Goal: Information Seeking & Learning: Learn about a topic

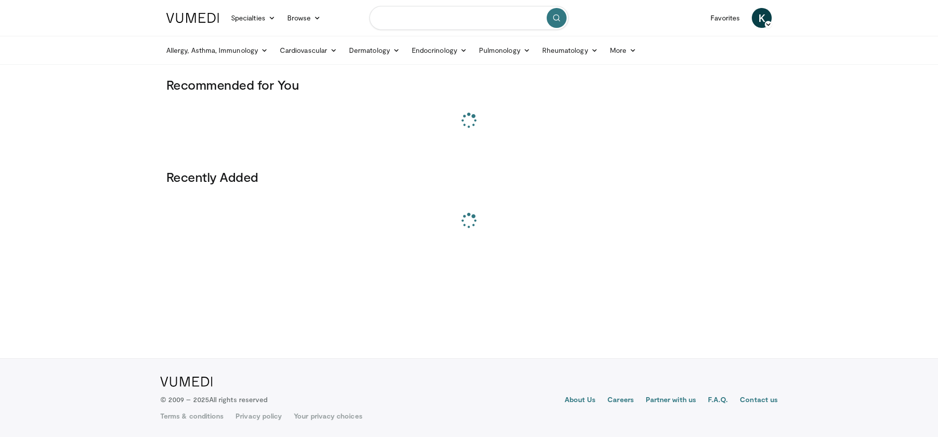
click at [440, 28] on input "Search topics, interventions" at bounding box center [468, 18] width 199 height 24
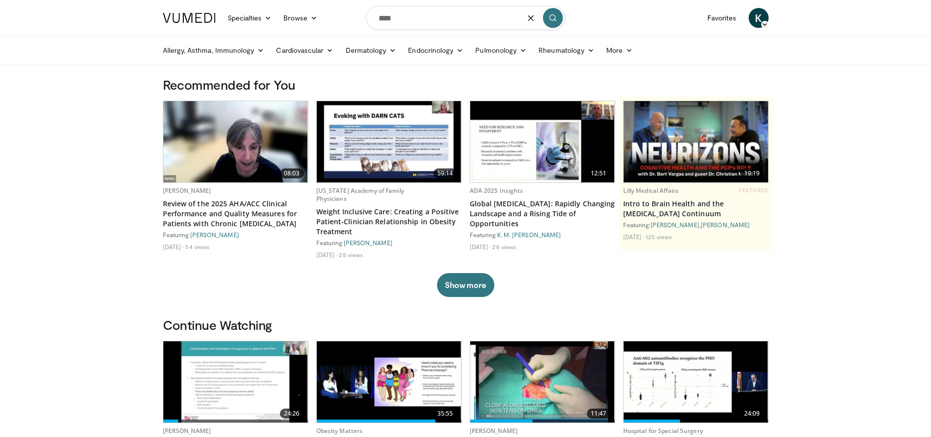
type input "****"
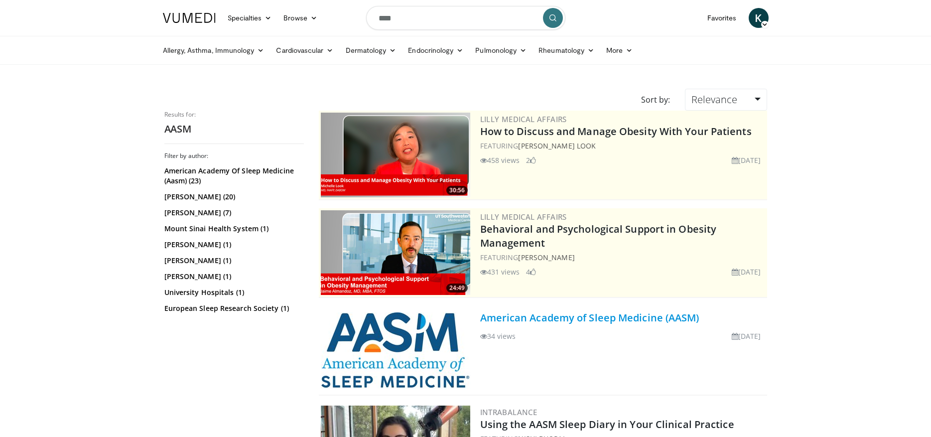
click at [605, 315] on link "American Academy of Sleep Medicine (AASM)" at bounding box center [589, 317] width 219 height 13
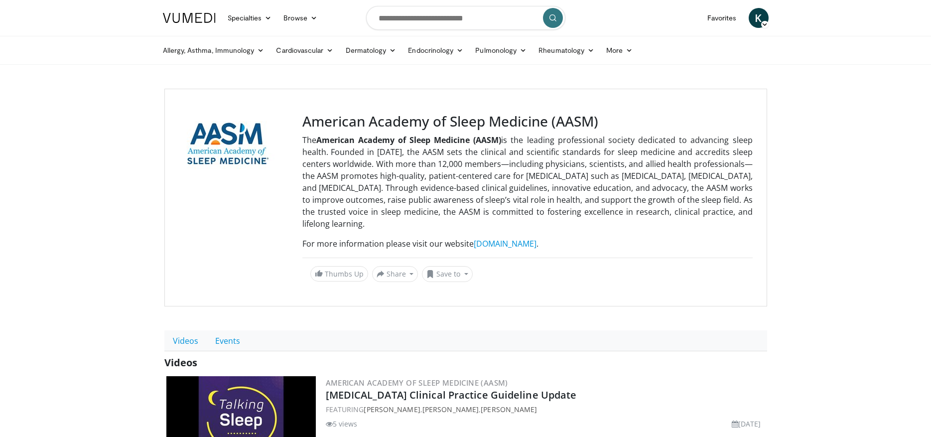
scroll to position [334, 0]
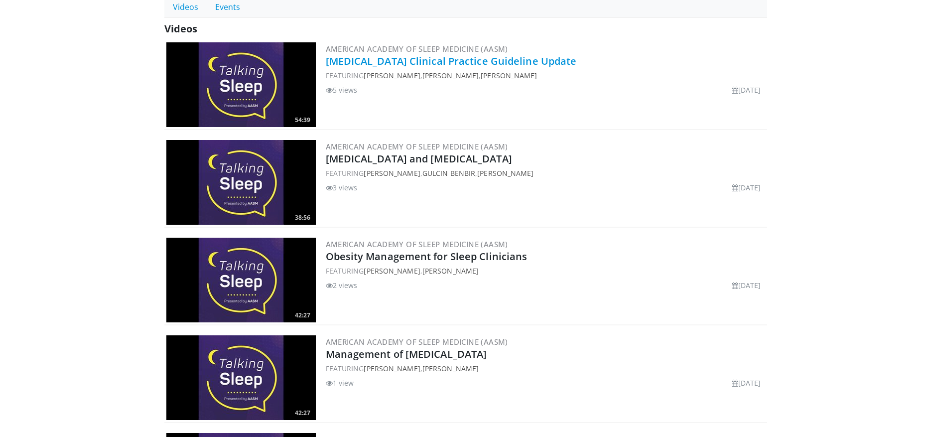
click at [403, 64] on link "[MEDICAL_DATA] Clinical Practice Guideline Update" at bounding box center [451, 60] width 251 height 13
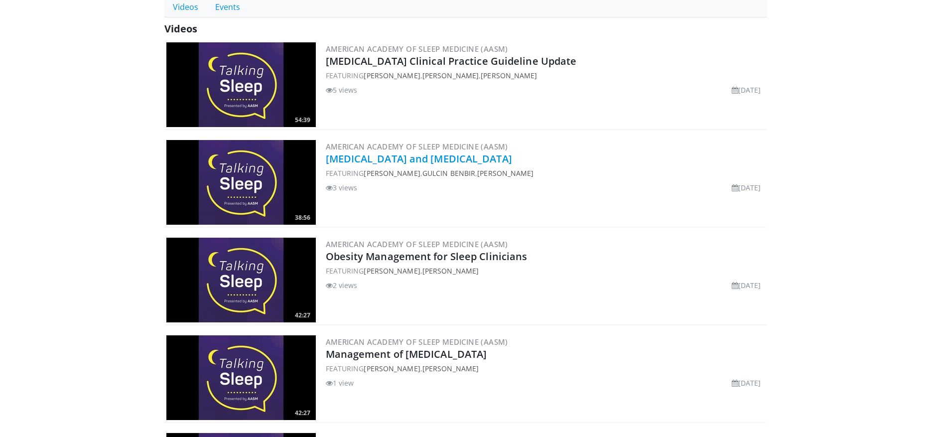
click at [399, 158] on link "[MEDICAL_DATA] and [MEDICAL_DATA]" at bounding box center [419, 158] width 186 height 13
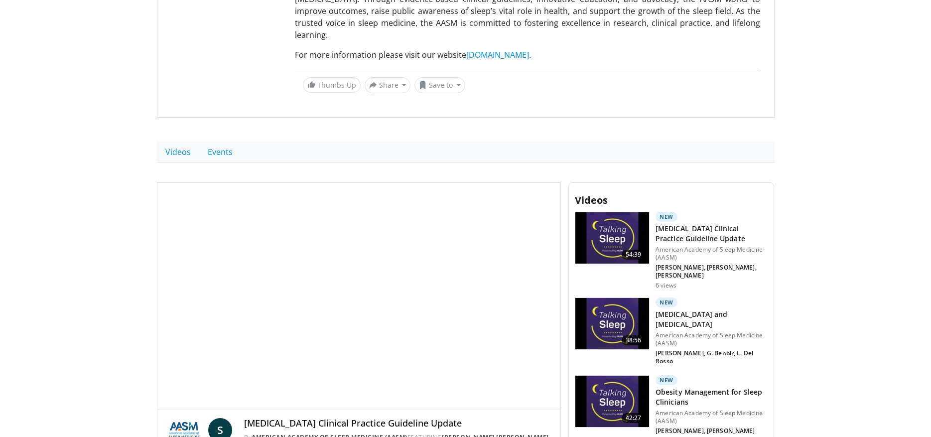
scroll to position [450, 0]
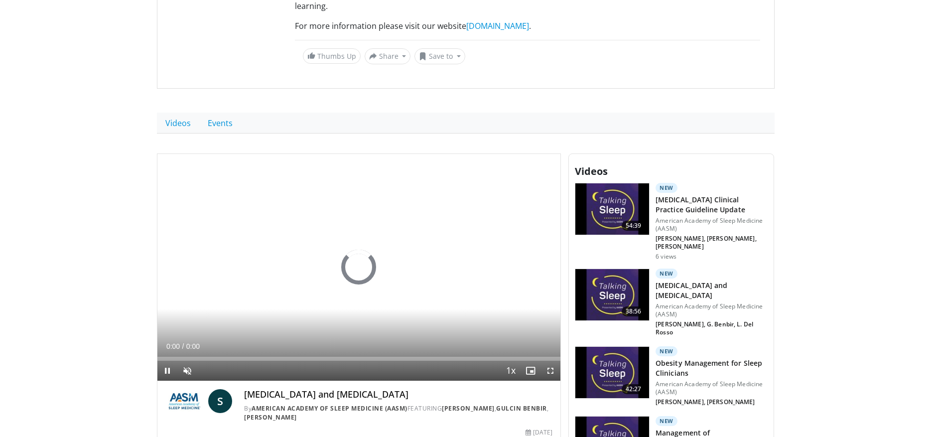
scroll to position [352, 0]
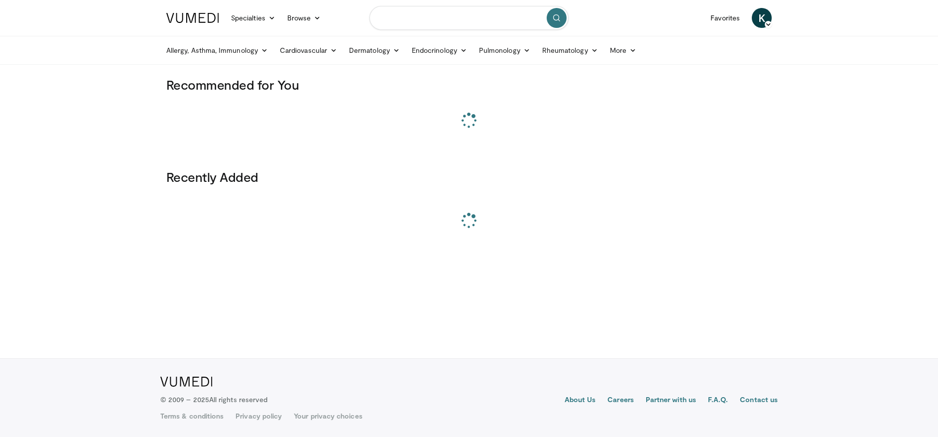
click at [398, 17] on input "Search topics, interventions" at bounding box center [468, 18] width 199 height 24
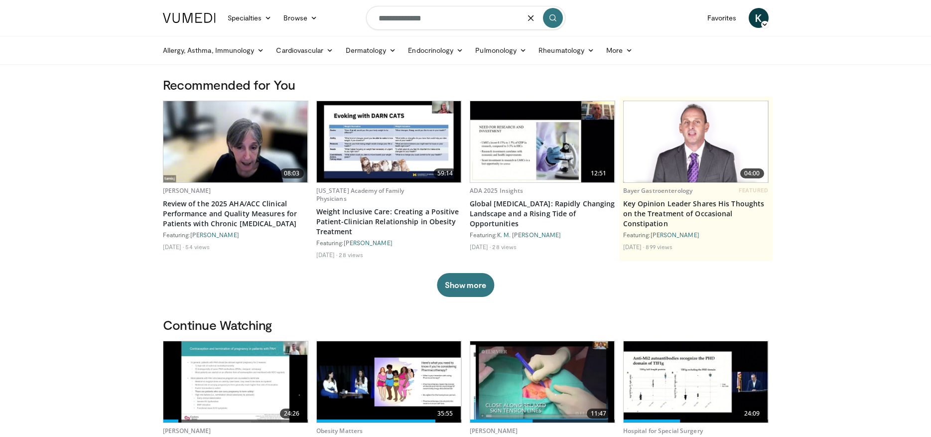
type input "**********"
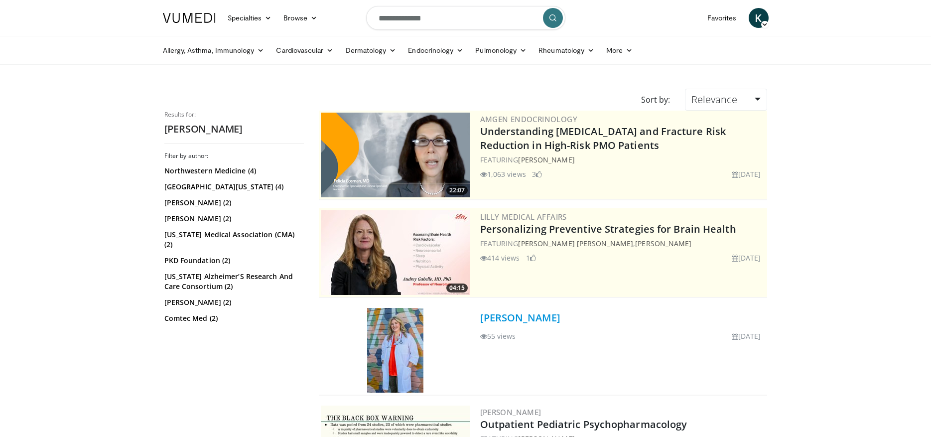
click at [544, 322] on link "Dr. Ashley Fischer" at bounding box center [520, 317] width 80 height 13
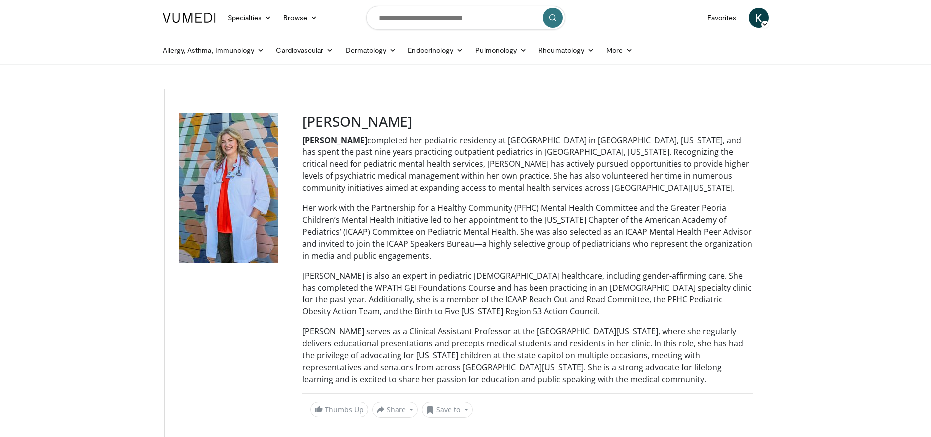
scroll to position [329, 0]
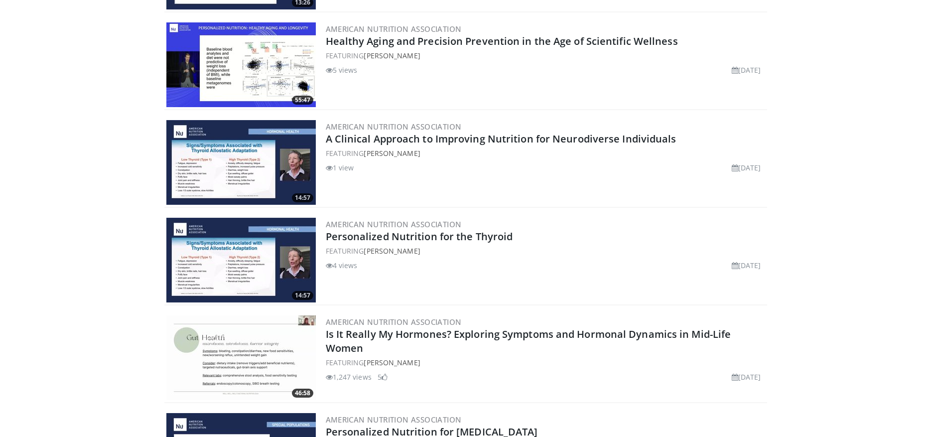
scroll to position [1152, 0]
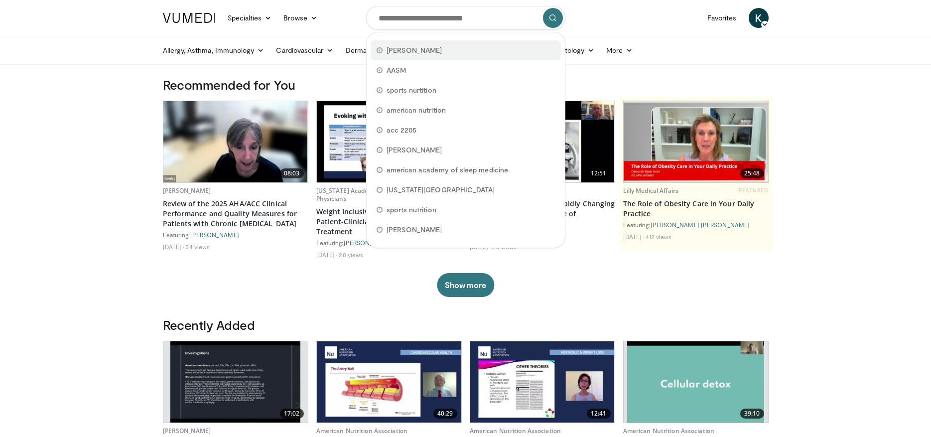
click at [411, 50] on span "ashley fischer" at bounding box center [414, 50] width 56 height 10
type input "**********"
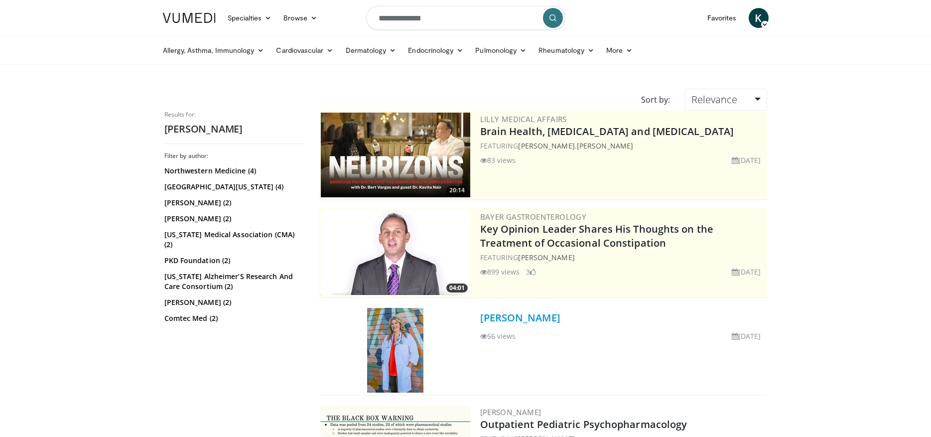
click at [536, 324] on link "Dr. Ashley Fischer" at bounding box center [520, 317] width 80 height 13
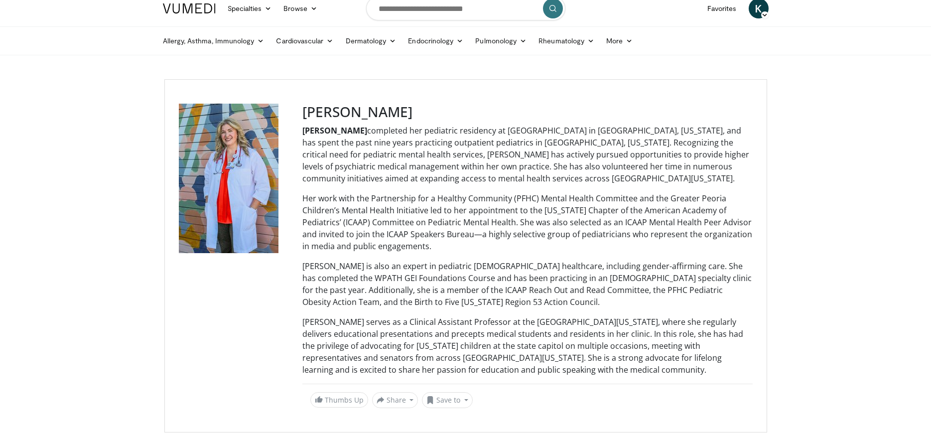
scroll to position [329, 0]
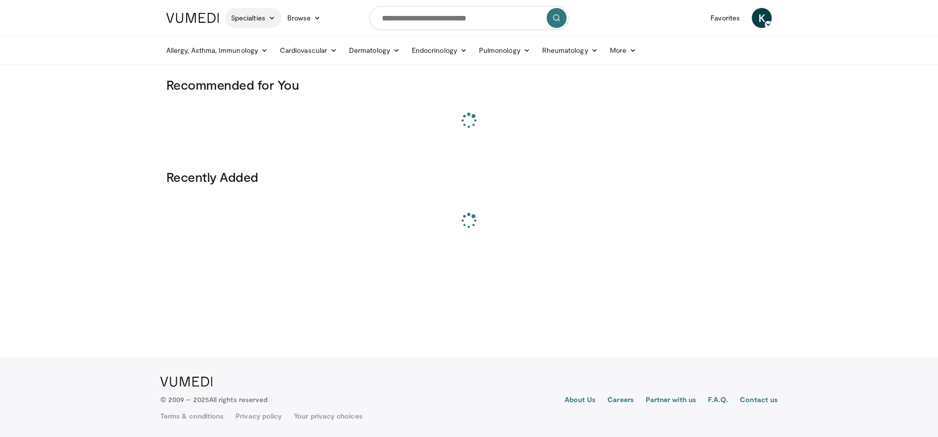
click at [264, 23] on link "Specialties" at bounding box center [253, 18] width 56 height 20
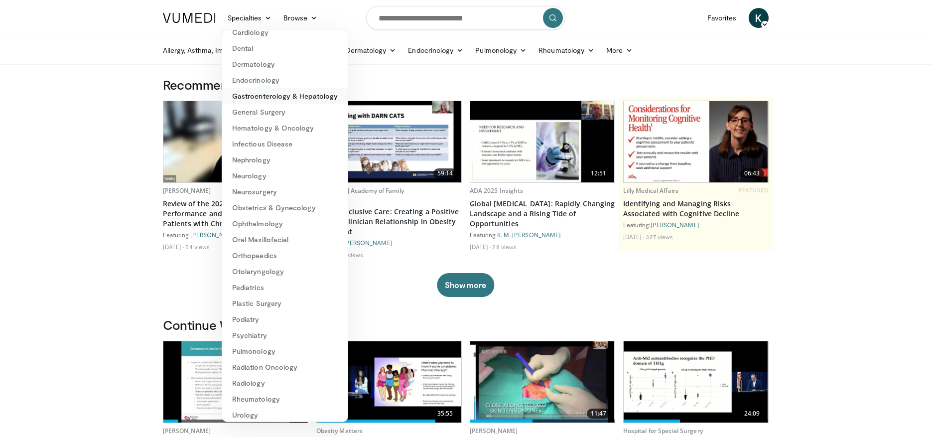
scroll to position [62, 0]
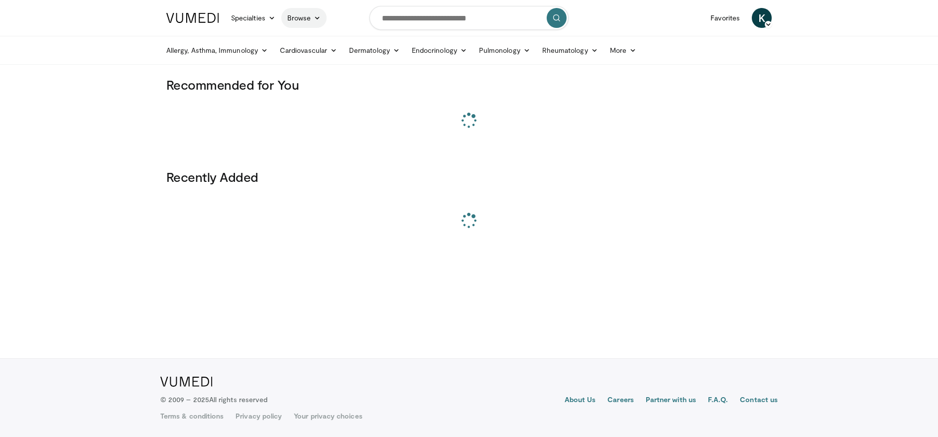
click at [294, 19] on link "Browse" at bounding box center [304, 18] width 46 height 20
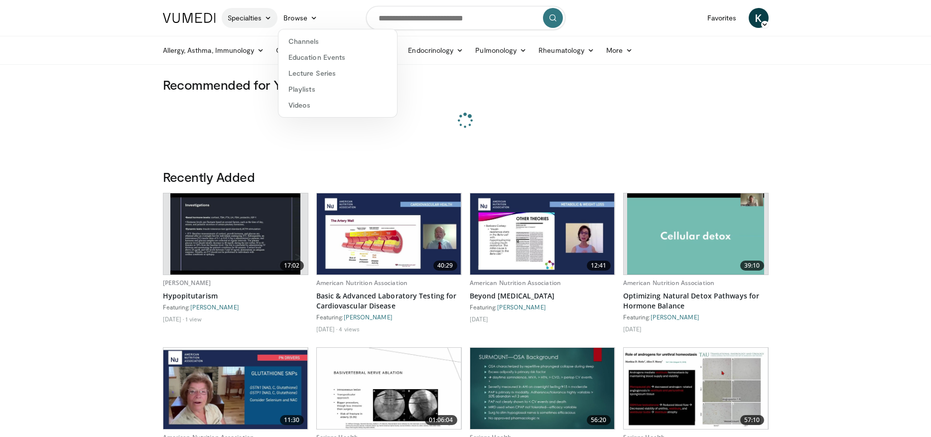
click at [241, 13] on link "Specialties" at bounding box center [250, 18] width 56 height 20
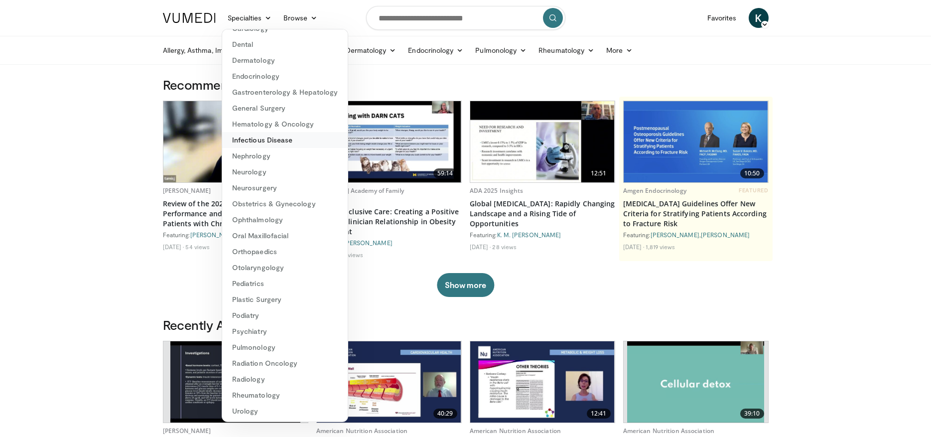
scroll to position [62, 0]
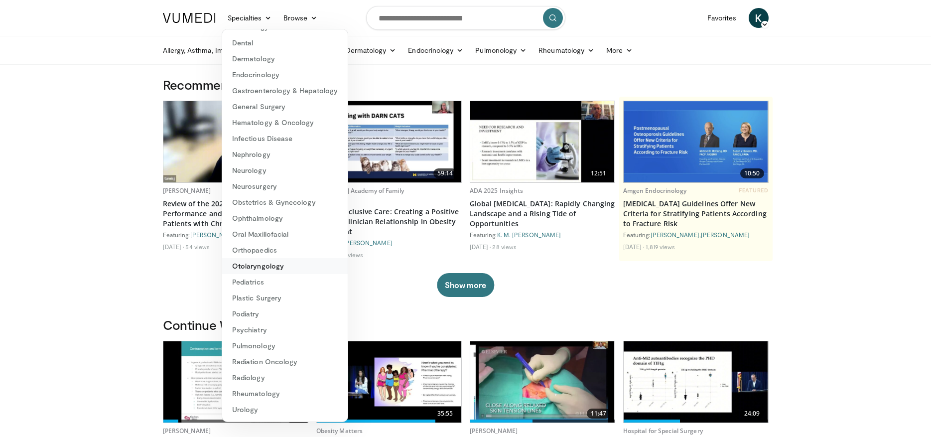
click at [278, 270] on link "Otolaryngology" at bounding box center [284, 266] width 125 height 16
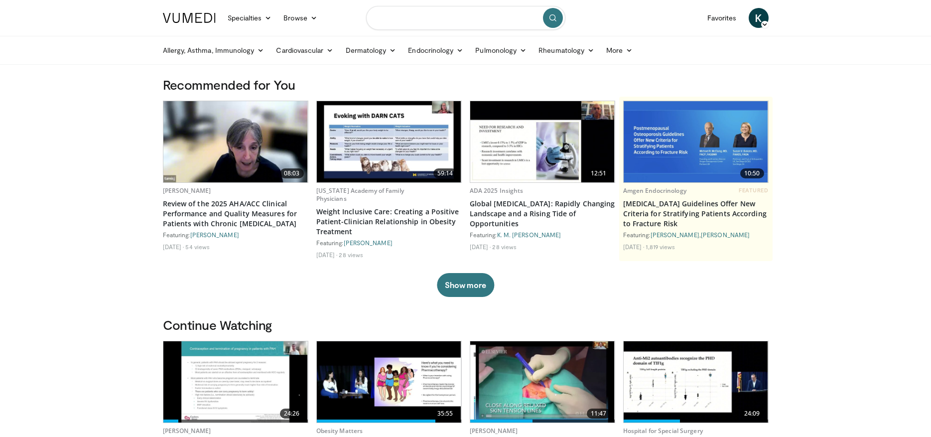
click at [416, 23] on input "Search topics, interventions" at bounding box center [465, 18] width 199 height 24
type input "********"
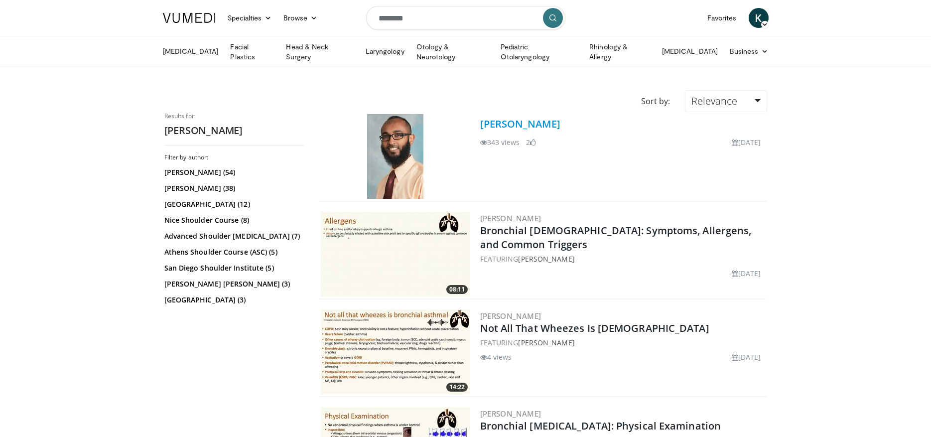
click at [524, 123] on link "[PERSON_NAME]" at bounding box center [520, 123] width 80 height 13
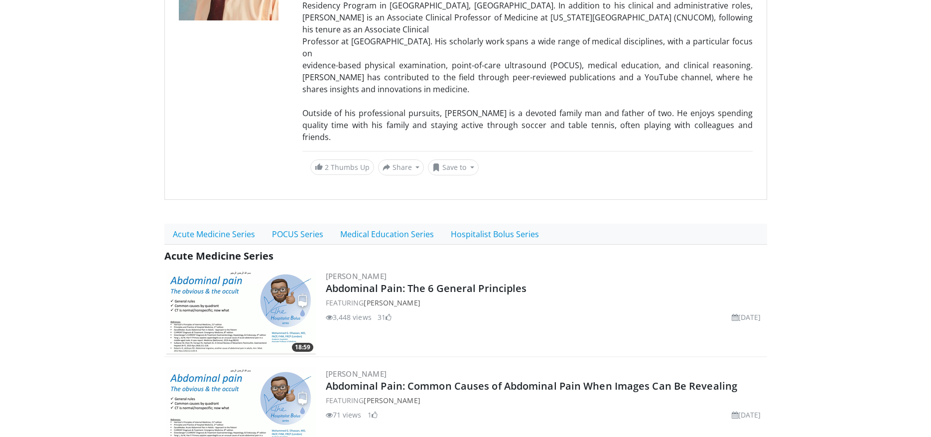
scroll to position [333, 0]
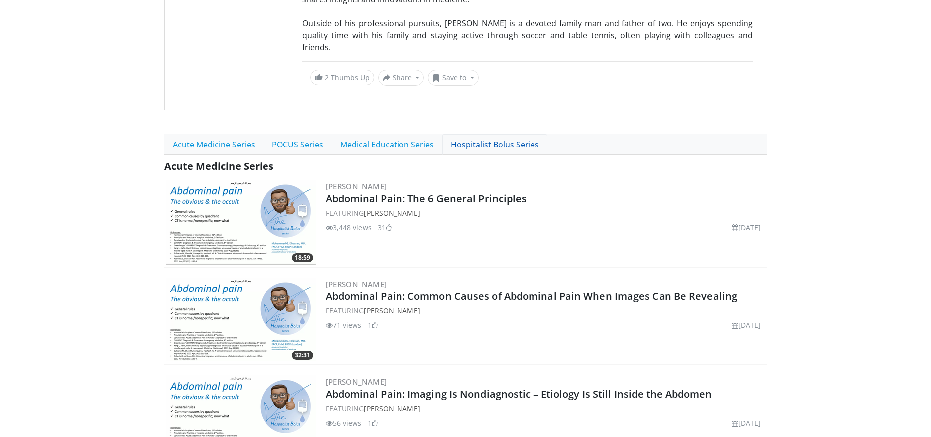
click at [512, 134] on link "Hospitalist Bolus Series" at bounding box center [494, 144] width 105 height 21
click at [237, 134] on link "Acute Medicine Series" at bounding box center [213, 144] width 99 height 21
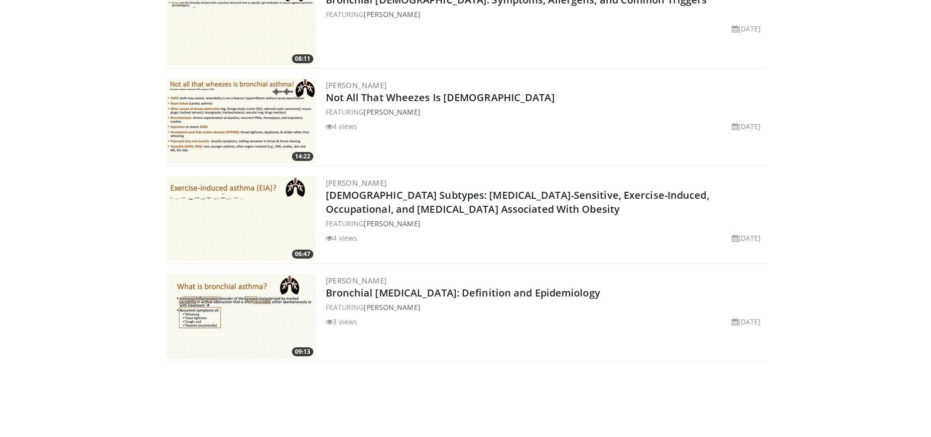
scroll to position [220, 0]
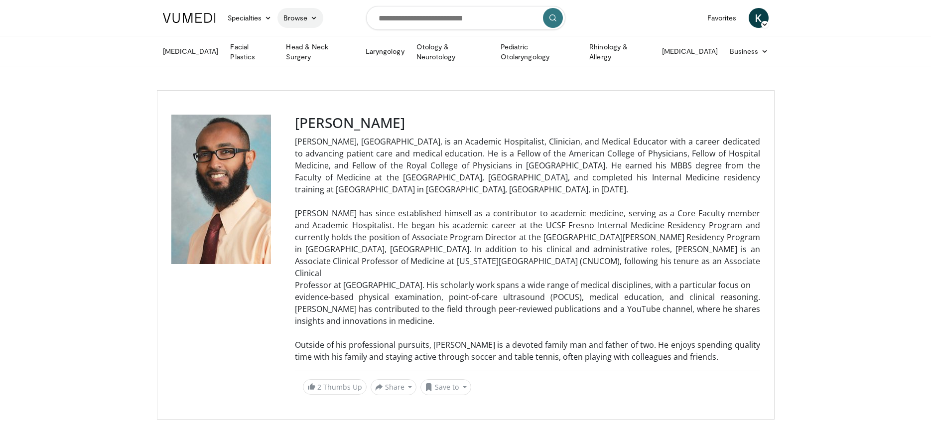
click at [298, 20] on link "Browse" at bounding box center [300, 18] width 46 height 20
click at [308, 39] on link "Channels" at bounding box center [337, 41] width 118 height 16
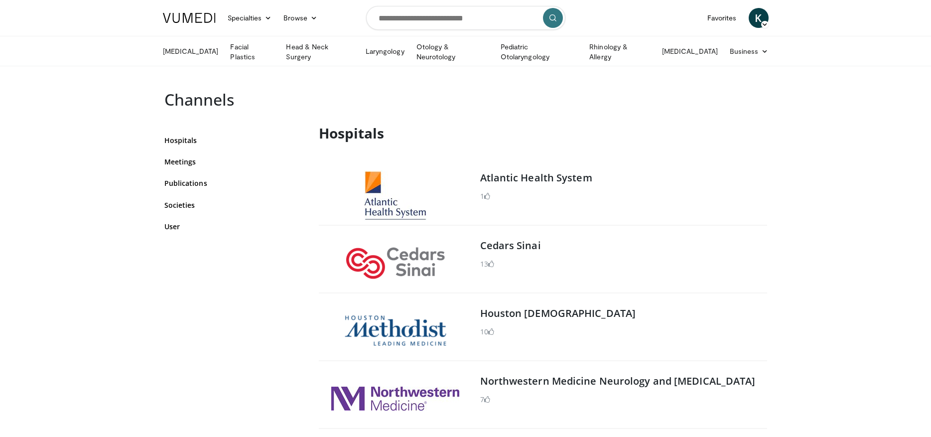
click at [196, 25] on link at bounding box center [189, 18] width 65 height 28
